Goal: Find specific page/section: Find specific page/section

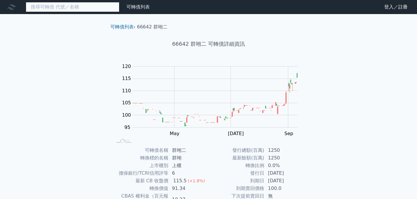
click at [76, 11] on input at bounding box center [73, 7] width 94 height 10
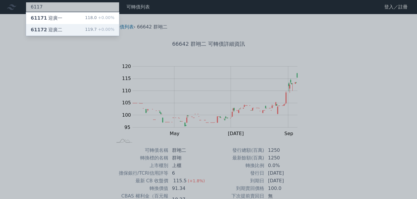
type input "6117"
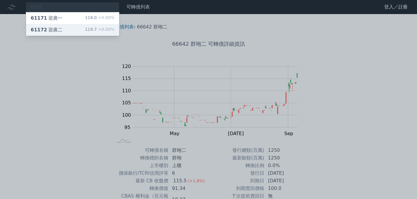
click at [73, 32] on div "61172 迎廣二 119.7 +0.00%" at bounding box center [72, 30] width 93 height 12
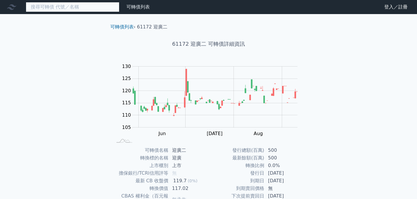
click at [95, 8] on input at bounding box center [73, 7] width 94 height 10
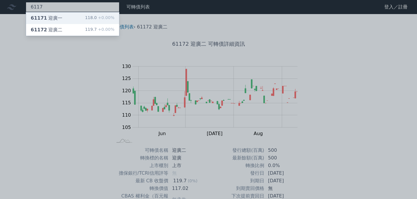
type input "6117"
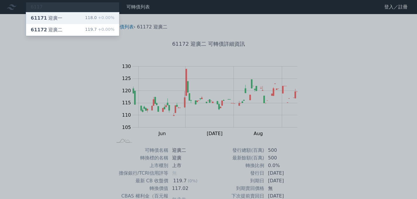
click at [84, 18] on div "61171 迎廣一 118.0 +0.00%" at bounding box center [72, 18] width 93 height 12
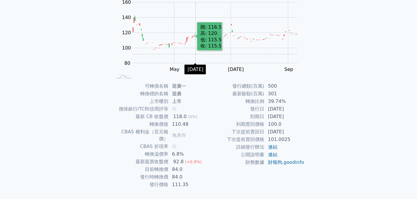
scroll to position [72, 0]
